Goal: Information Seeking & Learning: Learn about a topic

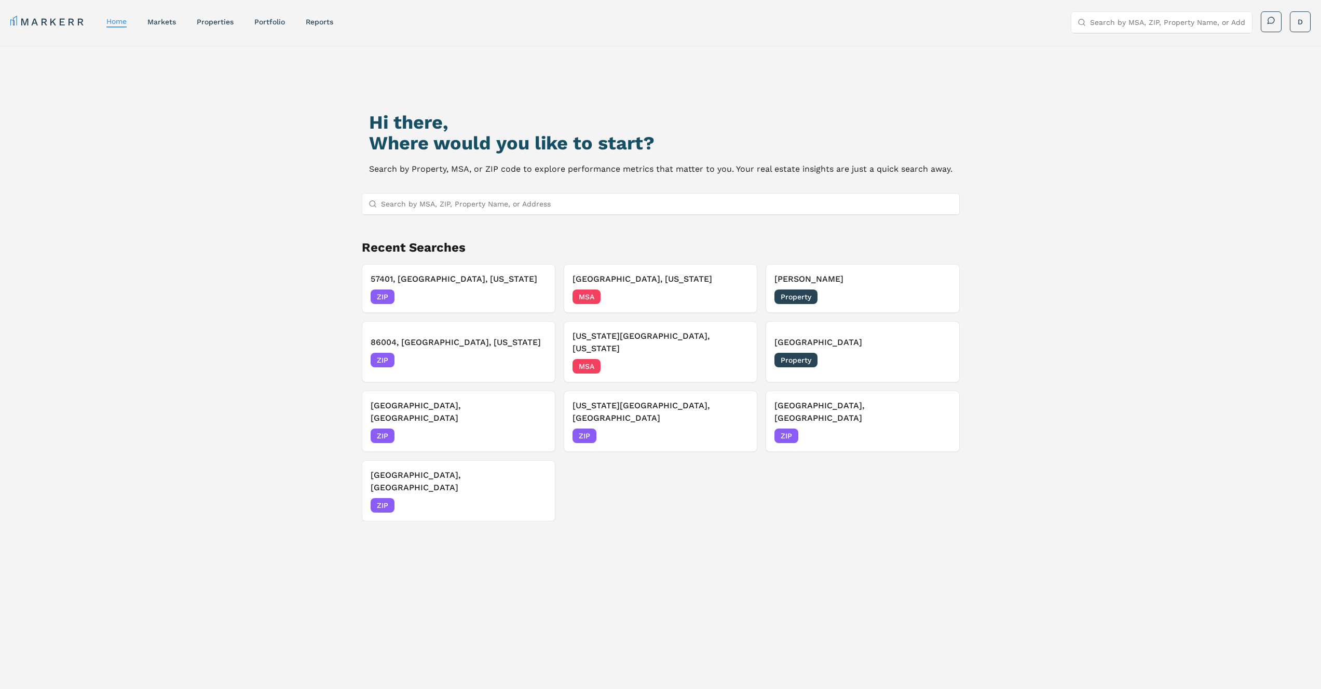
click at [180, 32] on div "MARKERR home markets properties Portfolio reports Search by MSA, ZIP, Property …" at bounding box center [660, 21] width 1300 height 21
click at [165, 21] on link "markets" at bounding box center [161, 22] width 29 height 8
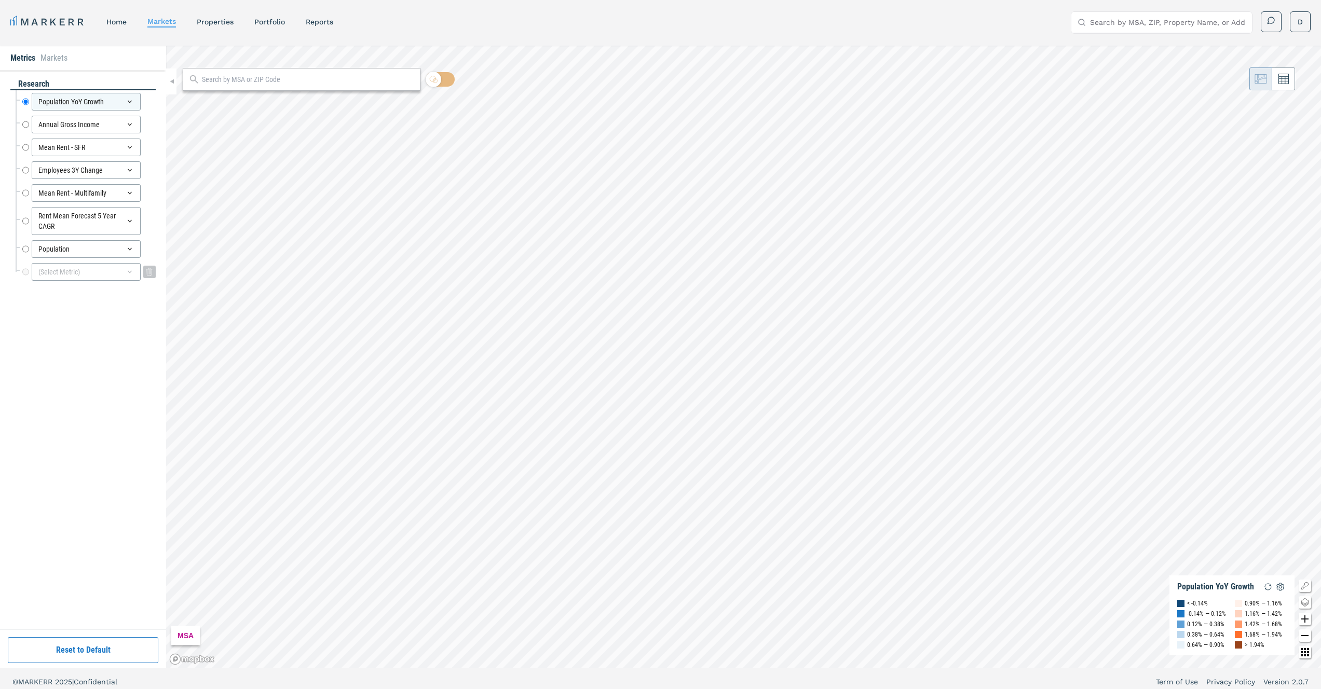
click at [79, 269] on div "(Select Metric)" at bounding box center [86, 272] width 109 height 18
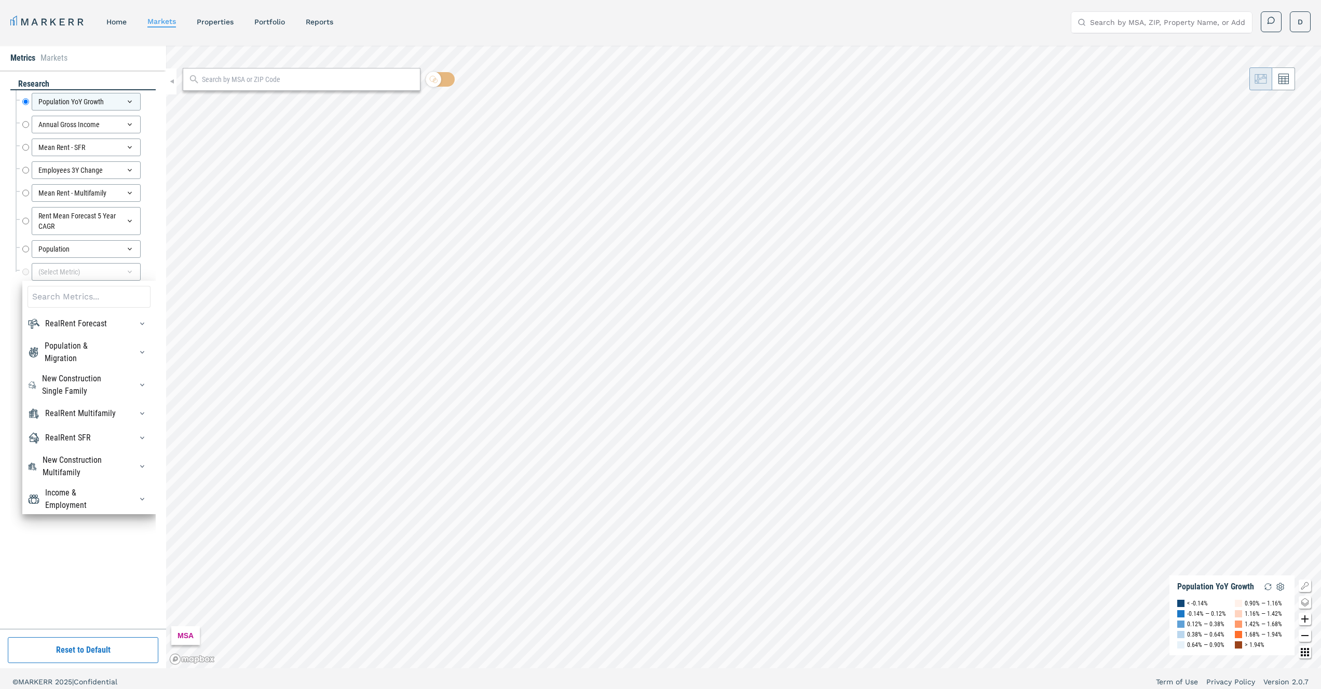
click at [74, 301] on input at bounding box center [89, 297] width 123 height 22
type input "a"
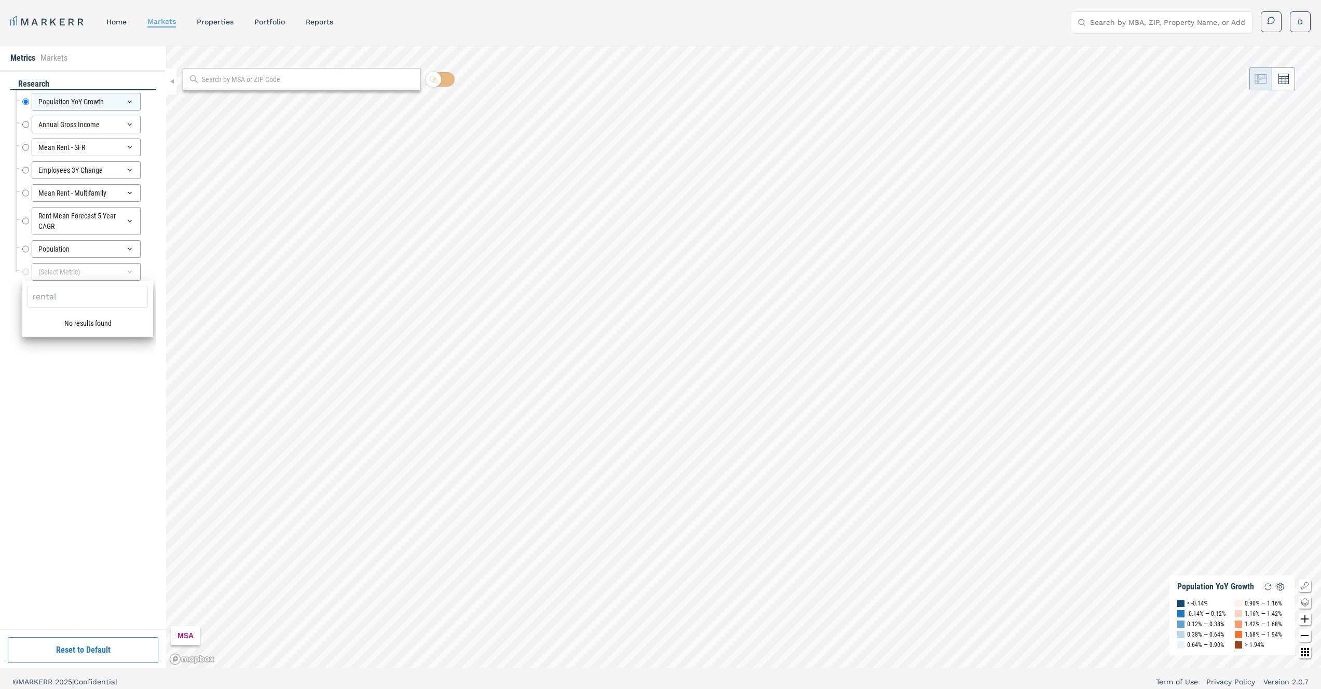
drag, startPoint x: 87, startPoint y: 299, endPoint x: -5, endPoint y: 289, distance: 92.5
click at [0, 289] on html "MARKERR home markets properties Portfolio reports Search by MSA, ZIP, Property …" at bounding box center [660, 347] width 1321 height 695
type input "rental"
click at [138, 410] on div "research Population YoY Growth Population YoY Growth Annual Gross Income Annual…" at bounding box center [82, 349] width 145 height 543
click at [1307, 20] on html "MARKERR home markets properties Portfolio reports Search by MSA, ZIP, Property …" at bounding box center [664, 347] width 1328 height 695
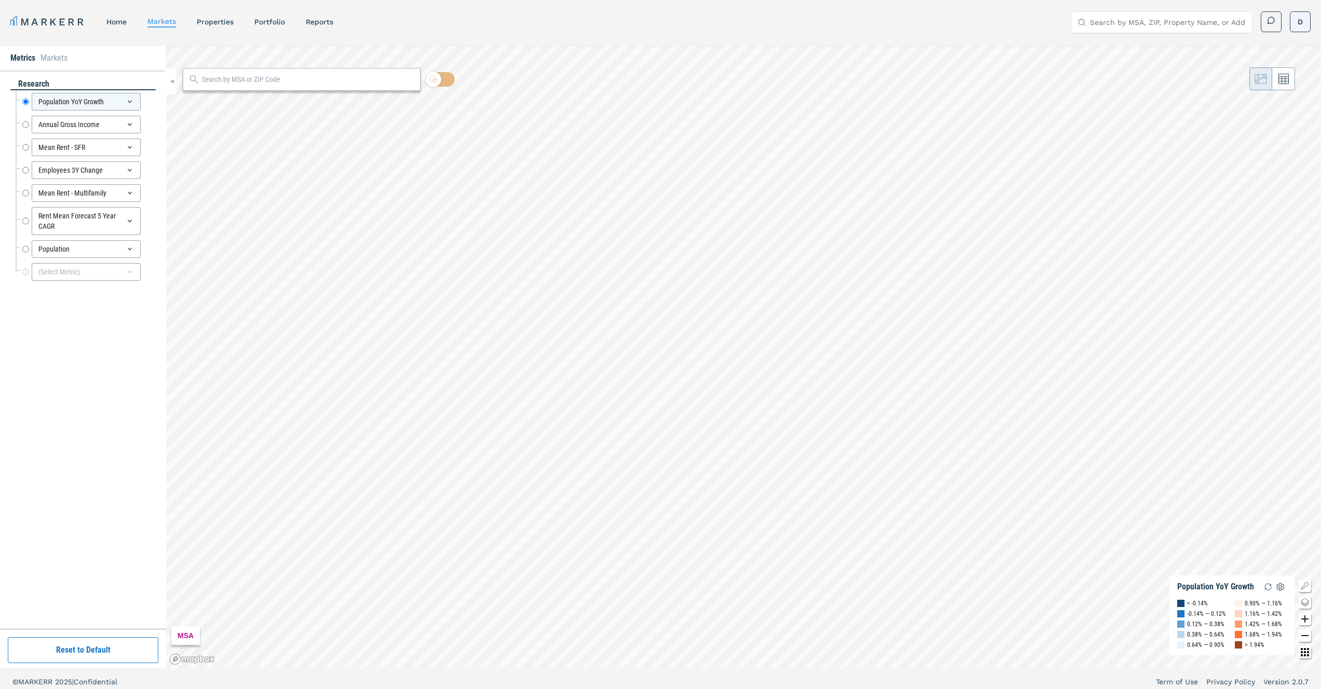
click at [1307, 20] on html "MARKERR home markets properties Portfolio reports Search by MSA, ZIP, Property …" at bounding box center [660, 347] width 1321 height 695
click at [91, 277] on div "(Select Metric)" at bounding box center [86, 272] width 109 height 18
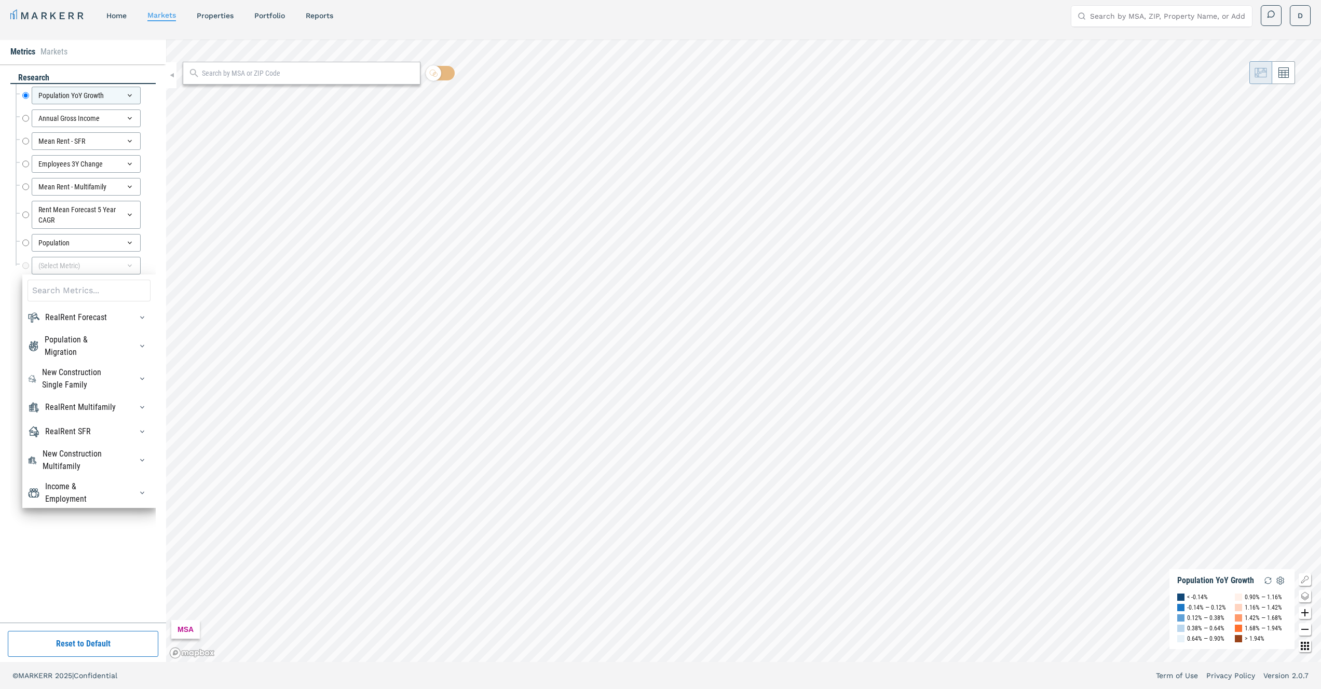
click at [61, 398] on div "RealRent Forecast Rent Mean Forecast 5 Year Percentile Rent Mean Forecast 5 Yea…" at bounding box center [88, 391] width 133 height 234
click at [65, 407] on div "RealRent Multifamily" at bounding box center [80, 407] width 71 height 12
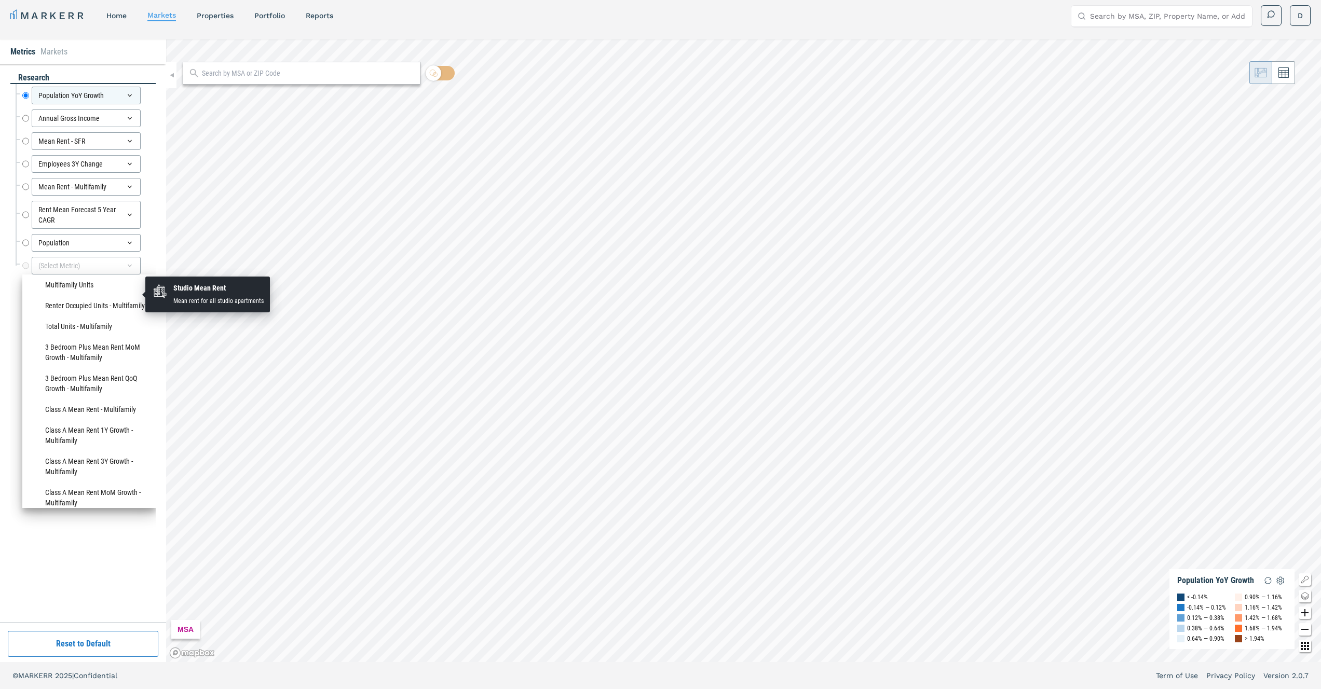
scroll to position [550, 0]
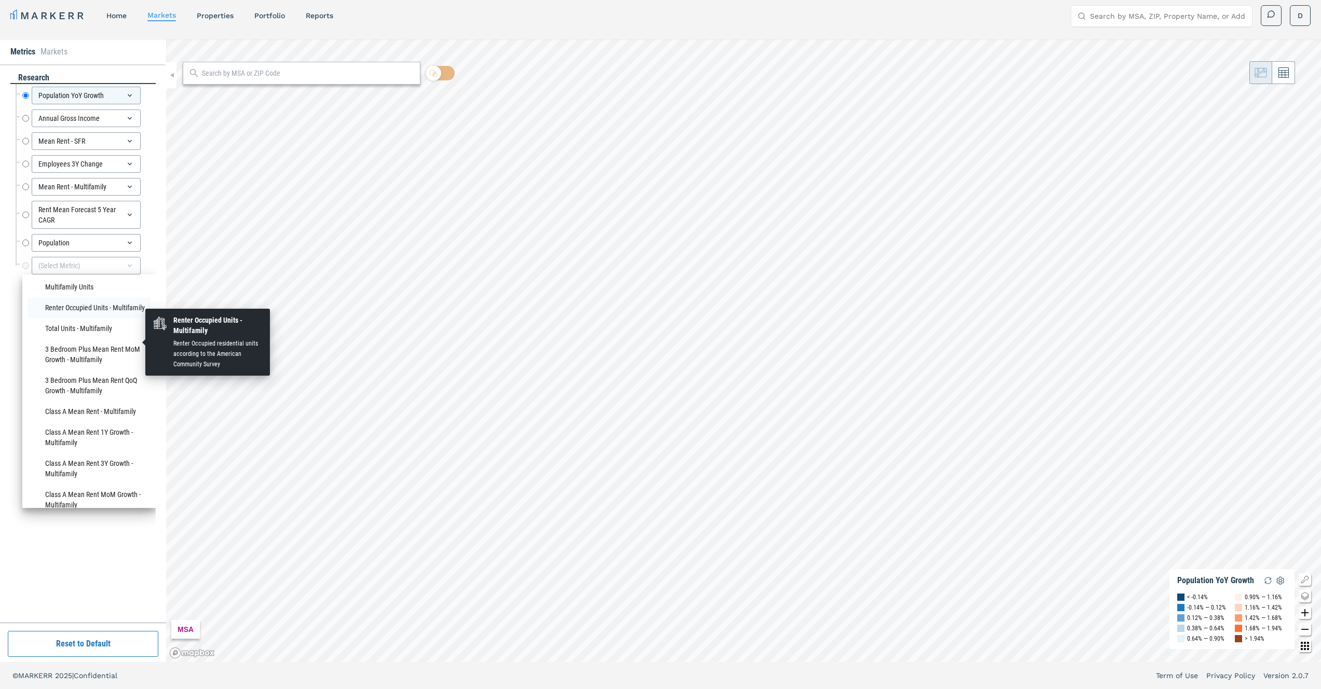
click at [91, 318] on li "Renter Occupied Units - Multifamily" at bounding box center [89, 307] width 123 height 21
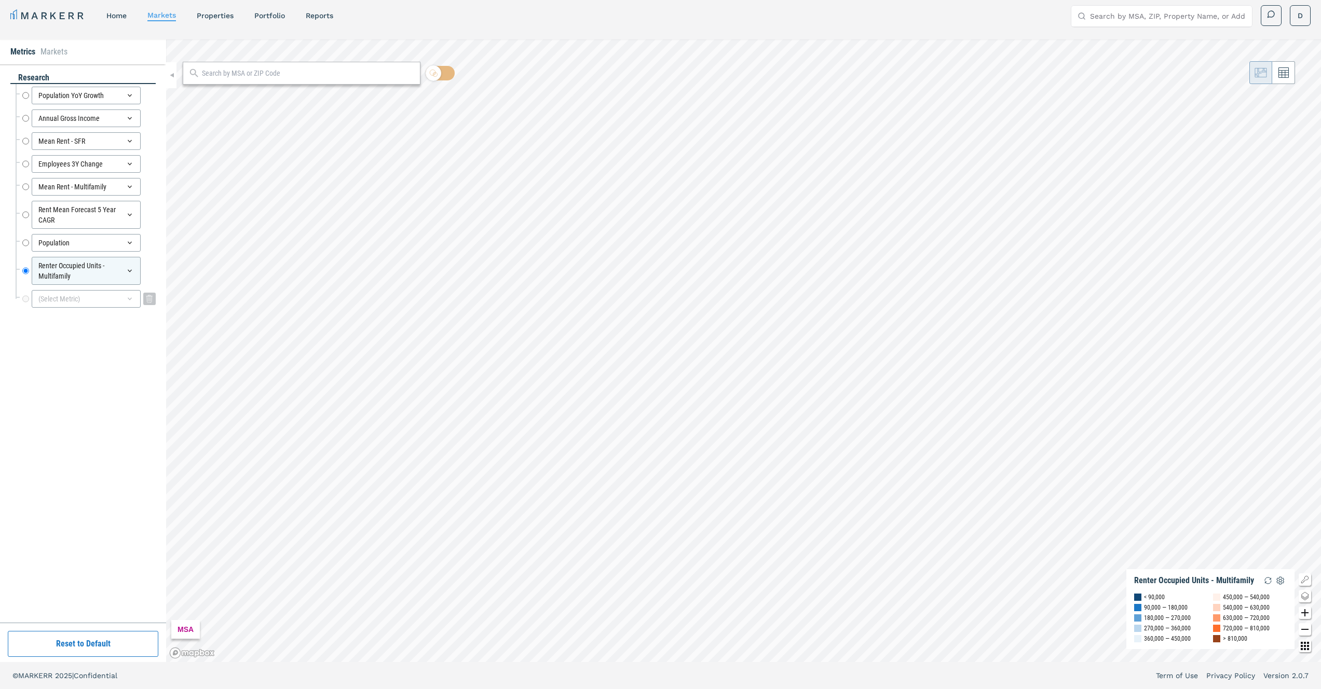
click at [97, 302] on div "(Select Metric)" at bounding box center [86, 299] width 109 height 18
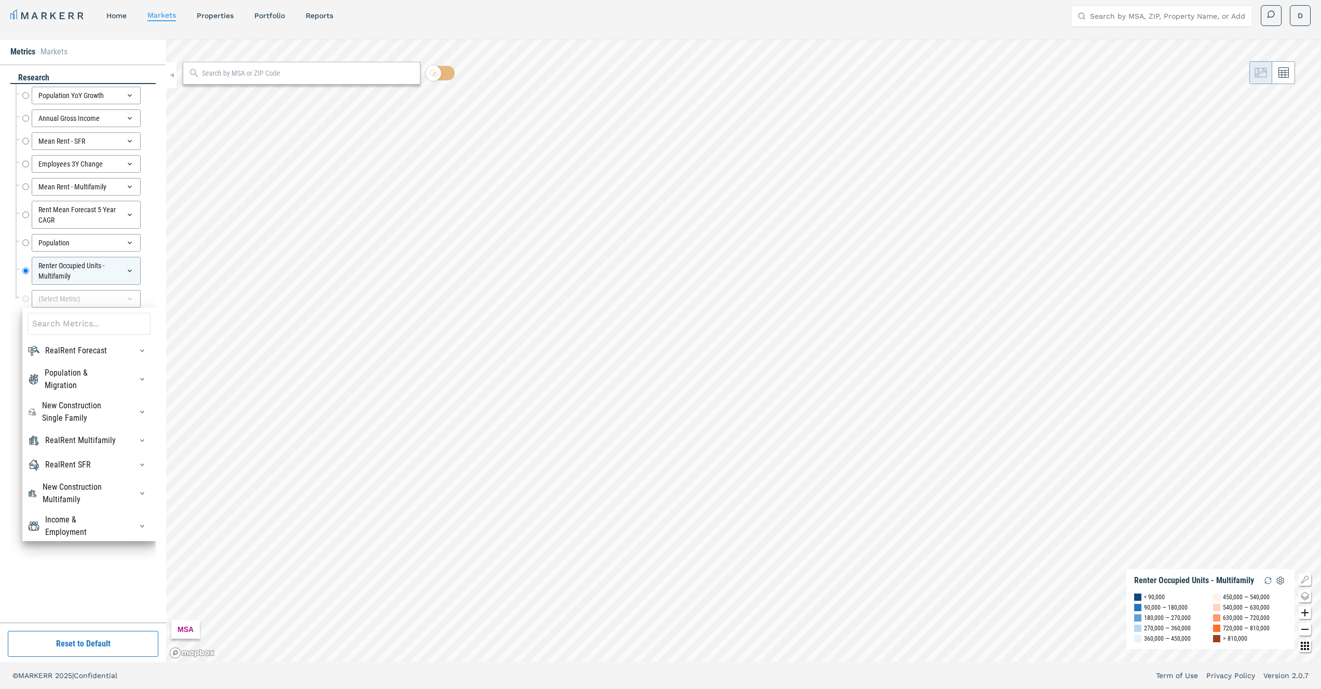
click at [54, 328] on input at bounding box center [89, 324] width 123 height 22
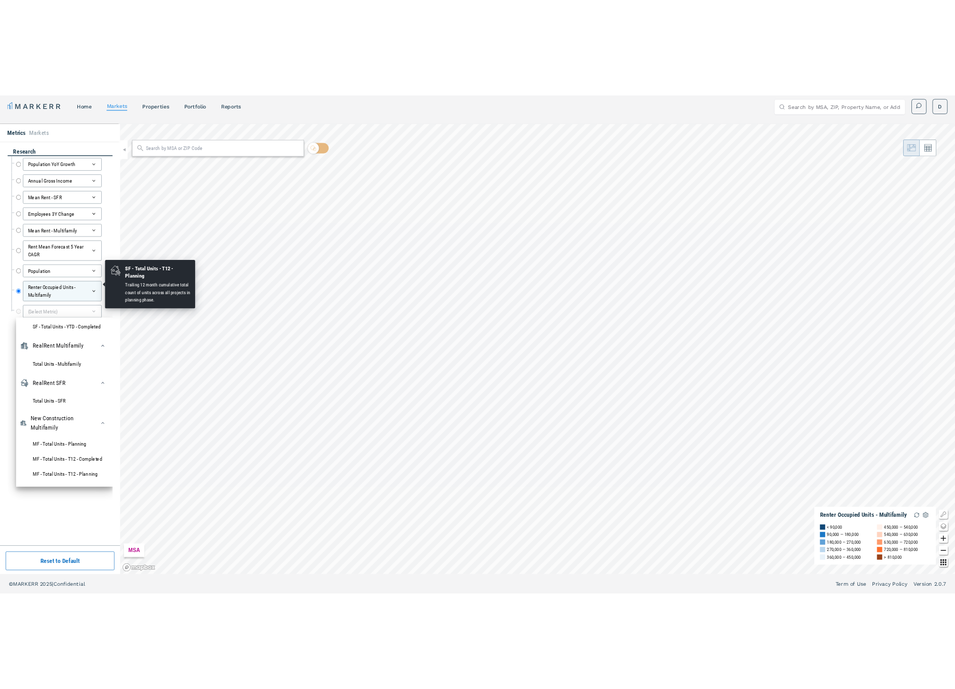
scroll to position [324, 0]
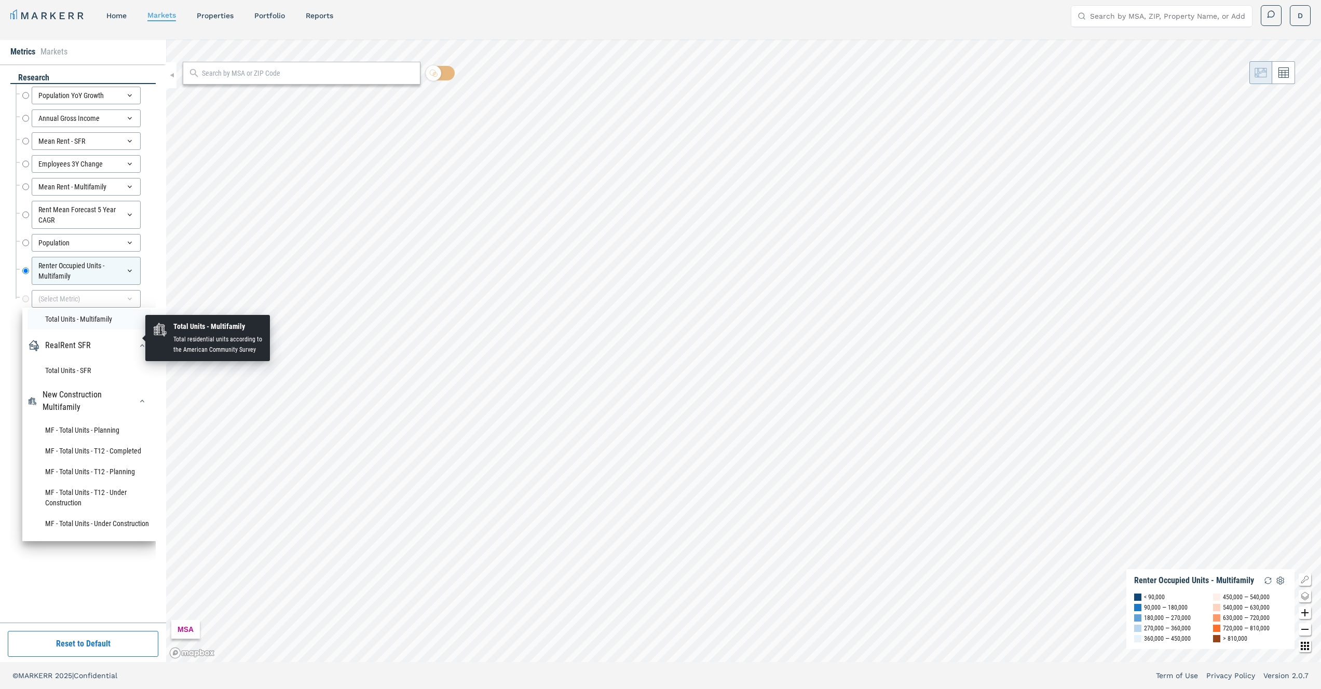
type input "total units"
click at [89, 329] on li "Total Units - Multifamily" at bounding box center [89, 319] width 123 height 21
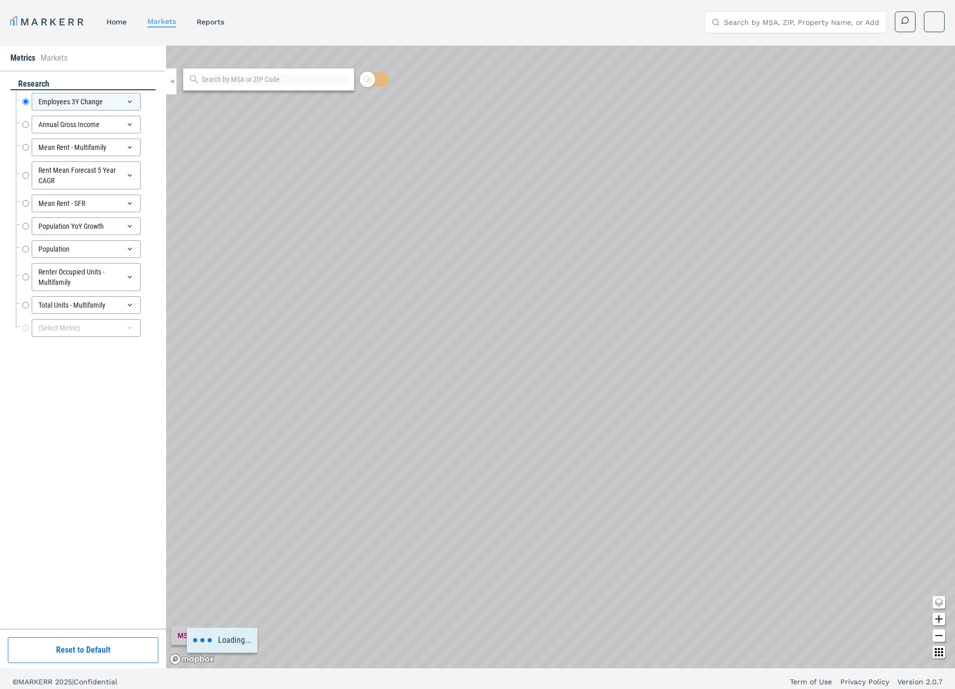
scroll to position [6, 0]
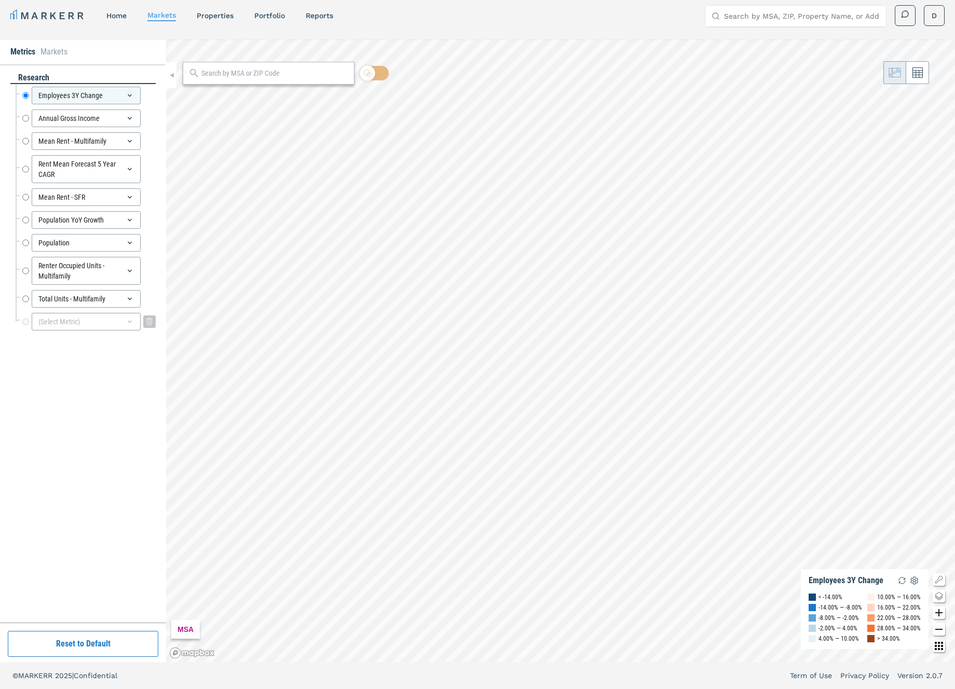
click at [85, 323] on div "(Select Metric)" at bounding box center [86, 322] width 109 height 18
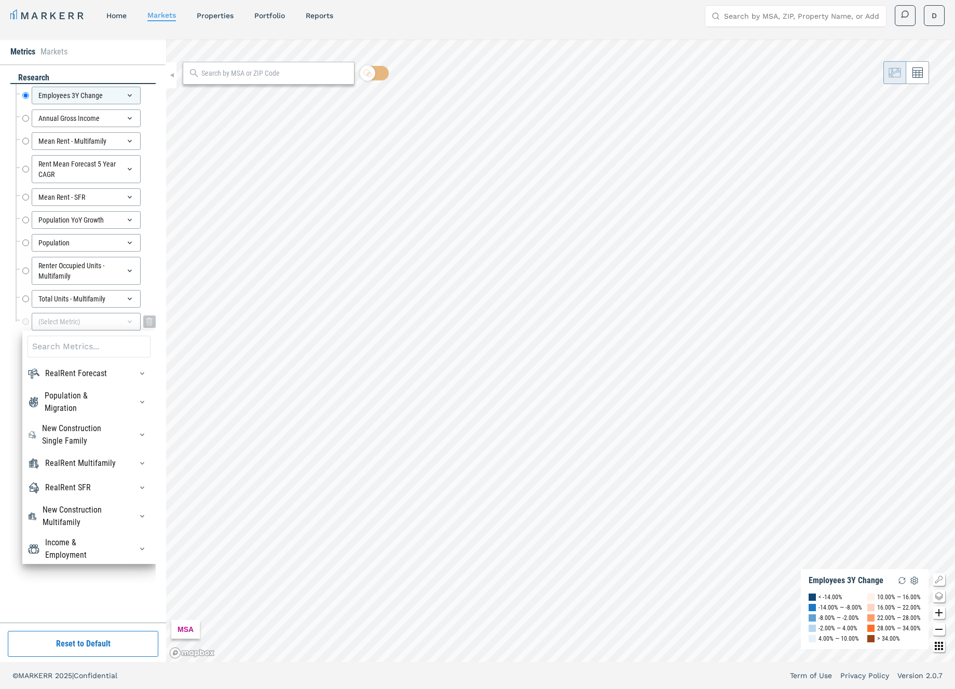
click at [85, 323] on div "(Select Metric)" at bounding box center [86, 322] width 109 height 18
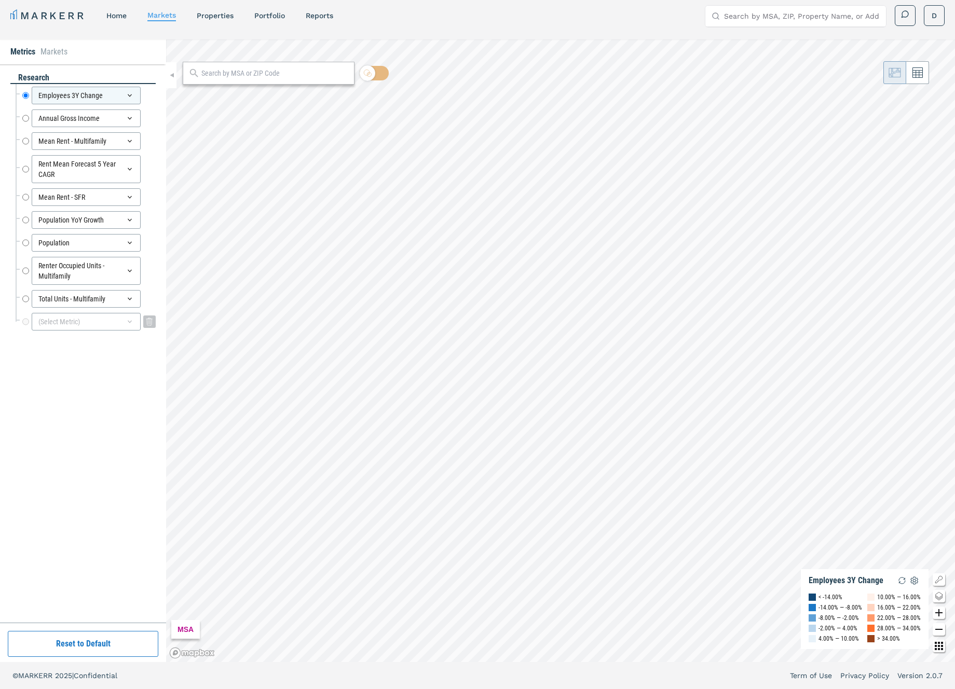
click at [88, 325] on div "(Select Metric)" at bounding box center [86, 322] width 109 height 18
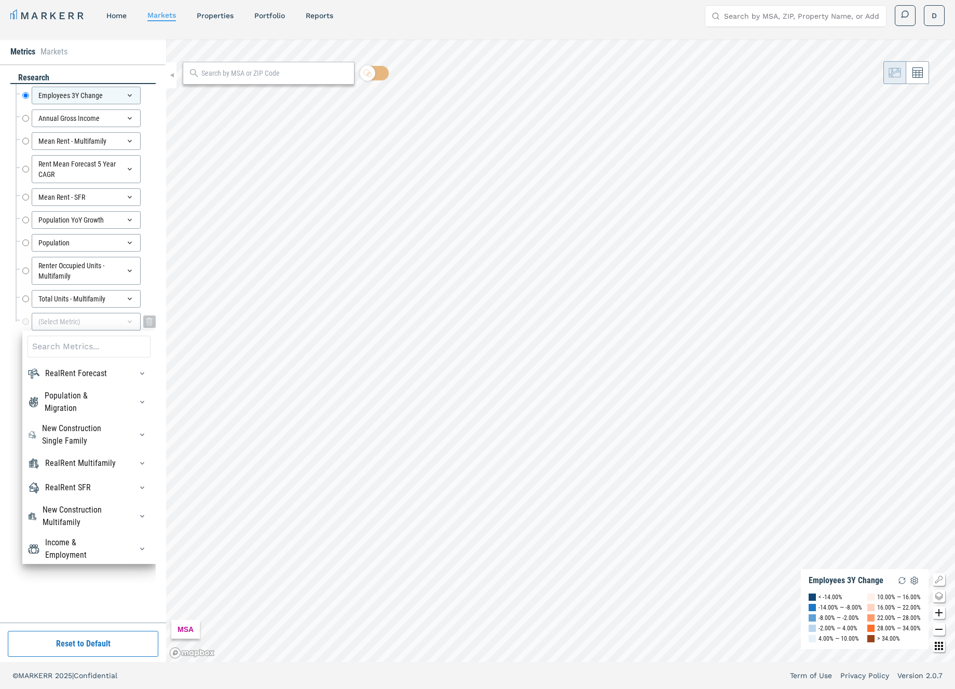
click at [88, 324] on div "(Select Metric)" at bounding box center [86, 322] width 109 height 18
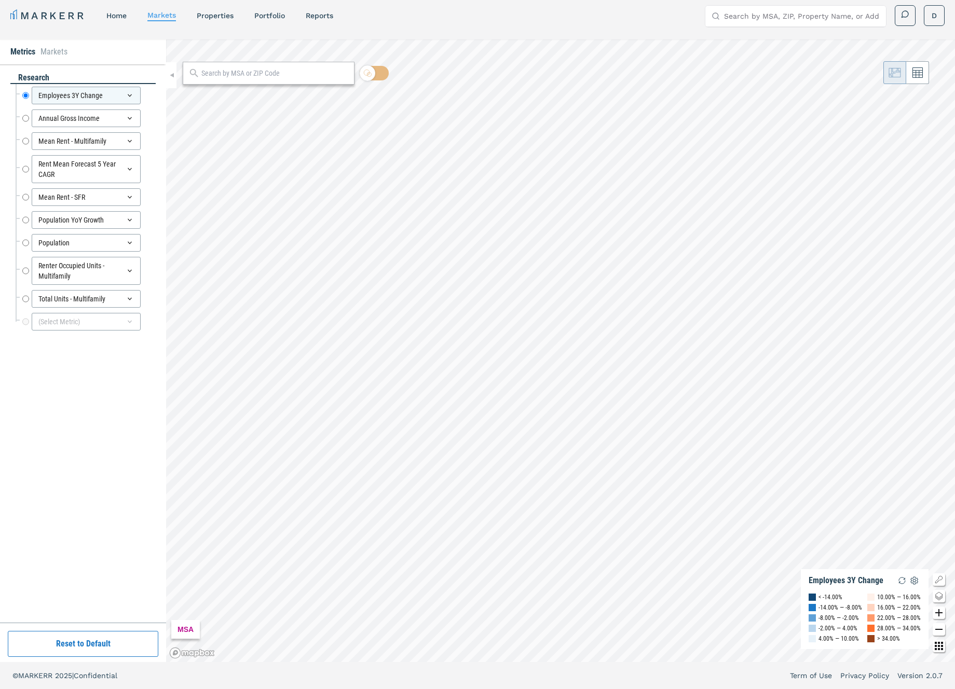
click at [16, 314] on div at bounding box center [18, 321] width 4 height 23
